Goal: Task Accomplishment & Management: Manage account settings

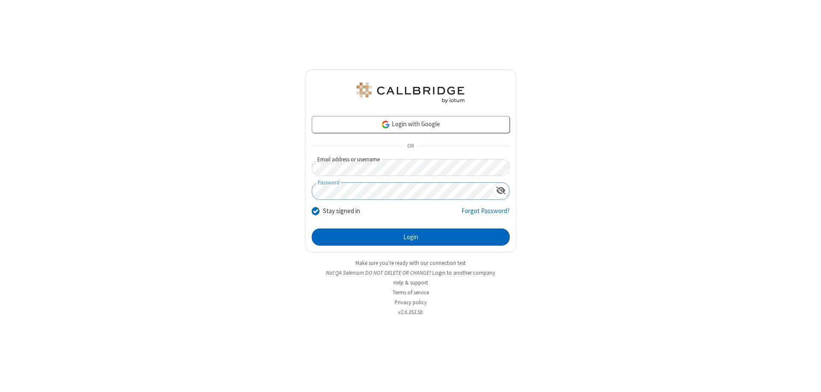
click at [411, 237] on button "Login" at bounding box center [411, 236] width 198 height 17
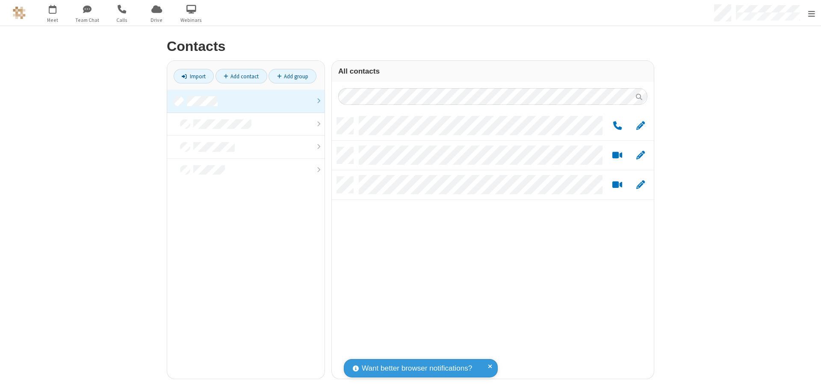
scroll to position [261, 316]
click at [243, 101] on link at bounding box center [245, 101] width 157 height 23
click at [637, 125] on span "Edit" at bounding box center [641, 126] width 9 height 11
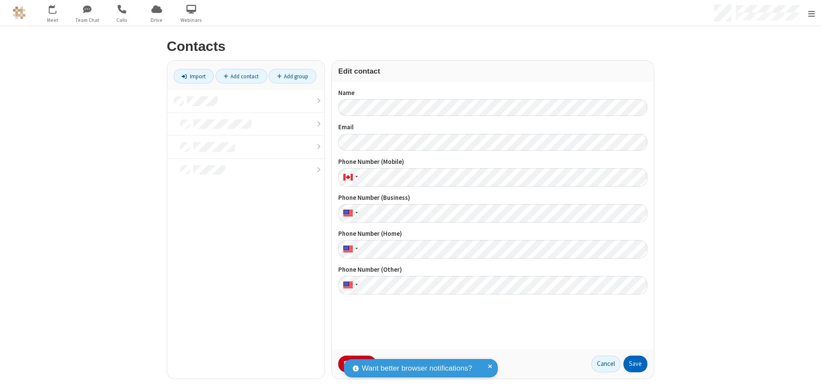
click at [632, 364] on button "Save" at bounding box center [636, 364] width 24 height 17
